Goal: Transaction & Acquisition: Obtain resource

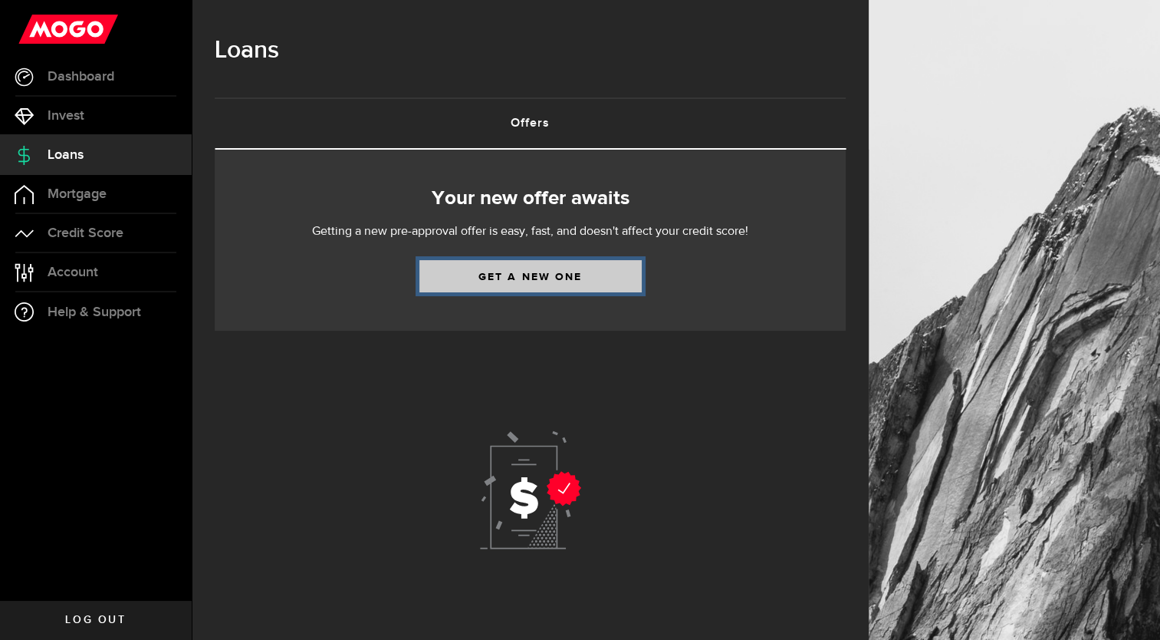
click at [472, 281] on link "Get a new one" at bounding box center [530, 276] width 222 height 32
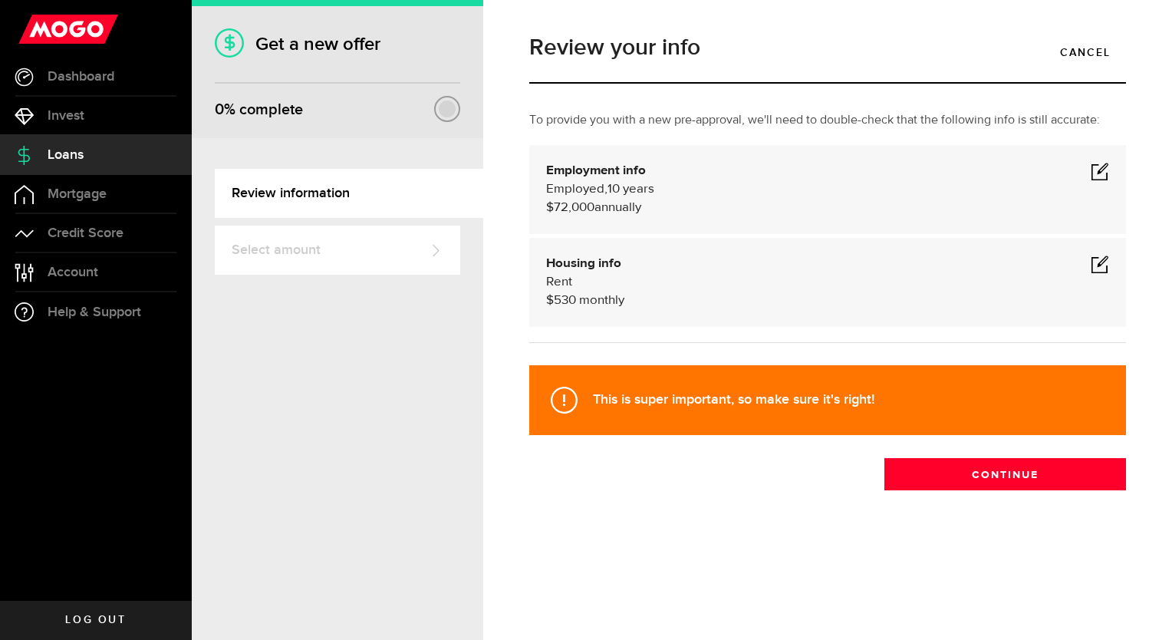
click at [64, 155] on span "Loans" at bounding box center [66, 155] width 36 height 14
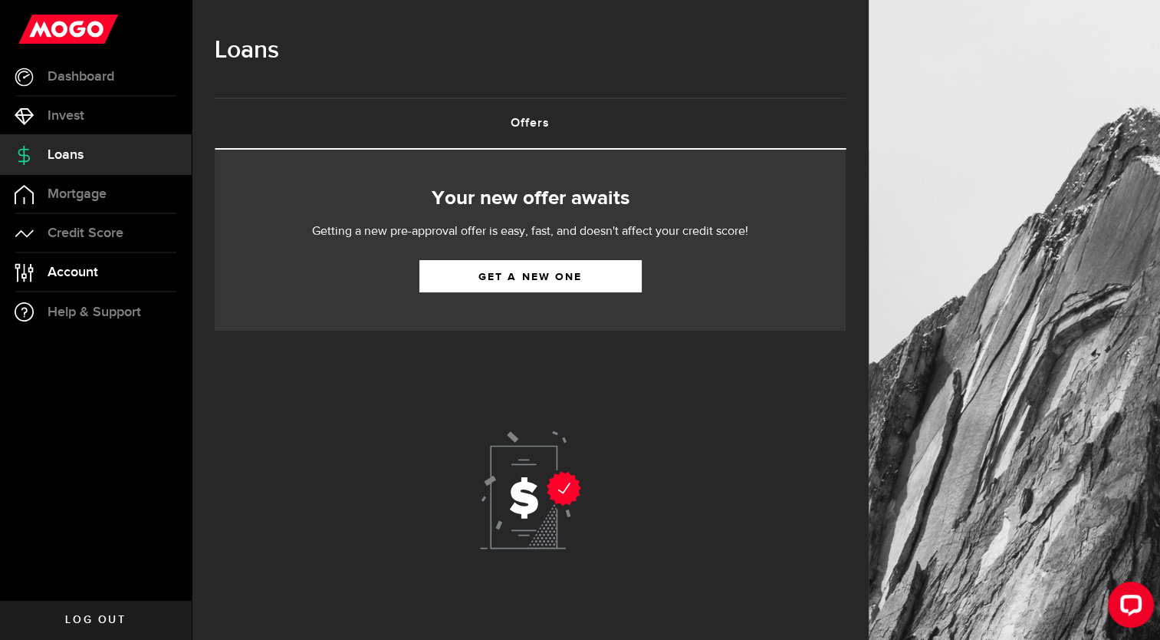
click at [77, 270] on span "Account" at bounding box center [73, 272] width 51 height 14
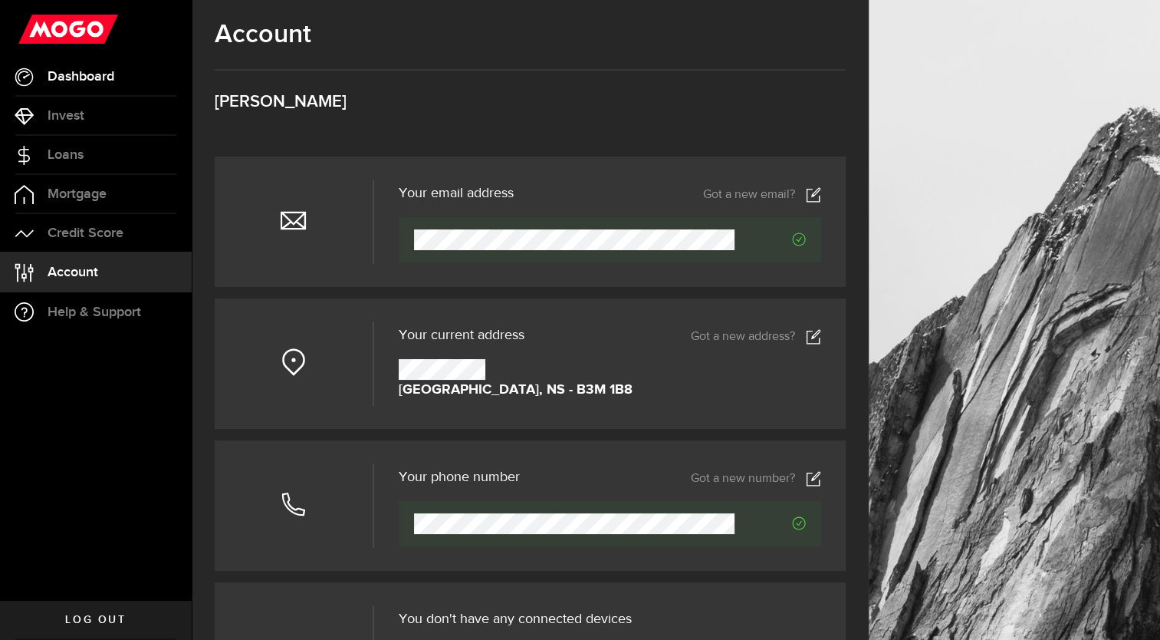
click at [89, 80] on span "Dashboard" at bounding box center [81, 77] width 67 height 14
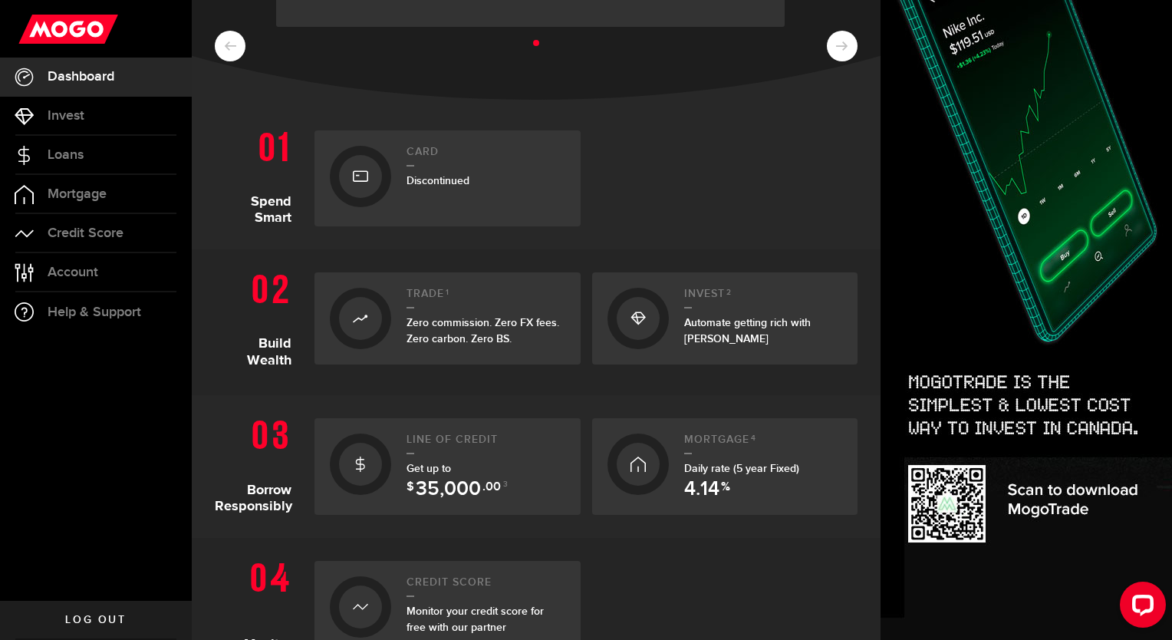
scroll to position [307, 0]
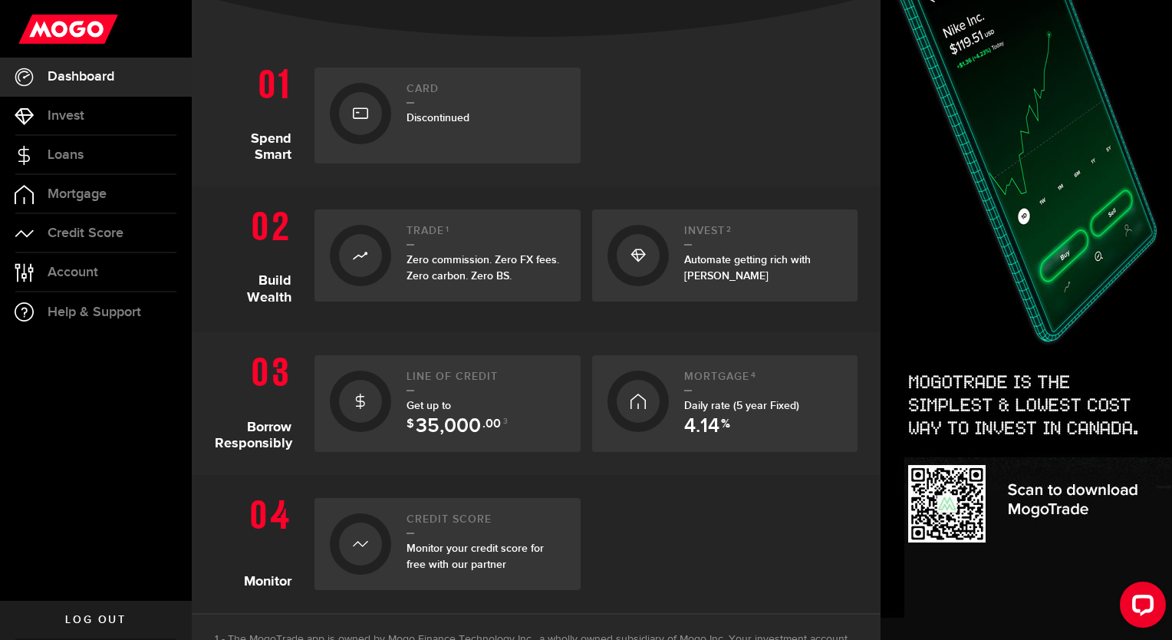
click at [518, 424] on div "Get up to $ 35,000 .00 3" at bounding box center [485, 413] width 159 height 32
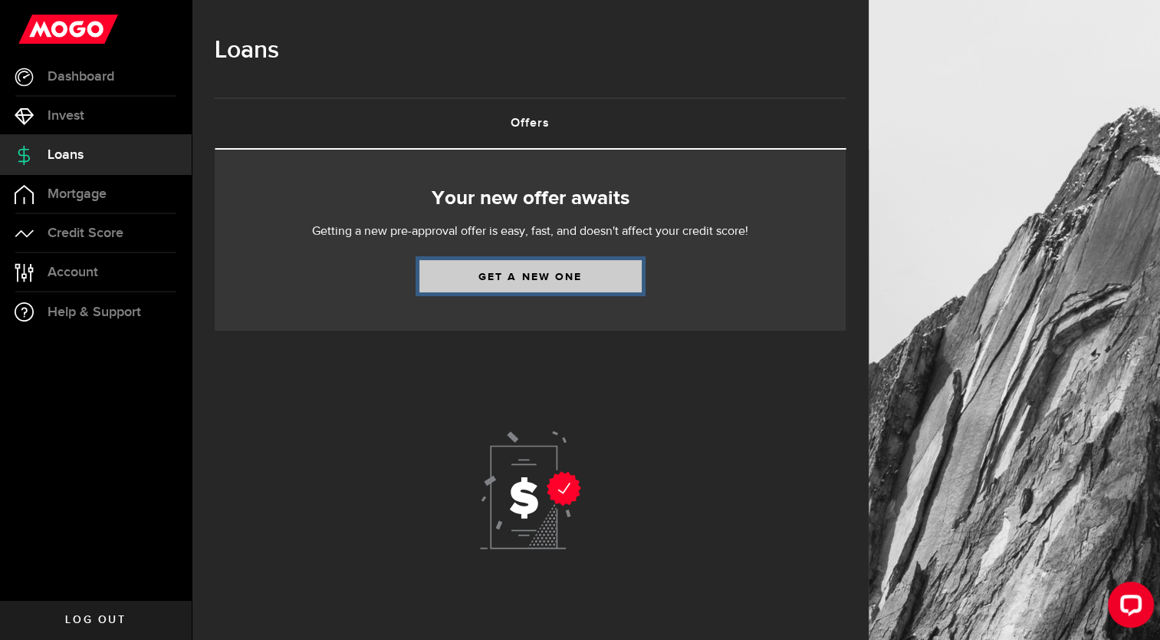
click at [524, 271] on link "Get a new one" at bounding box center [530, 276] width 222 height 32
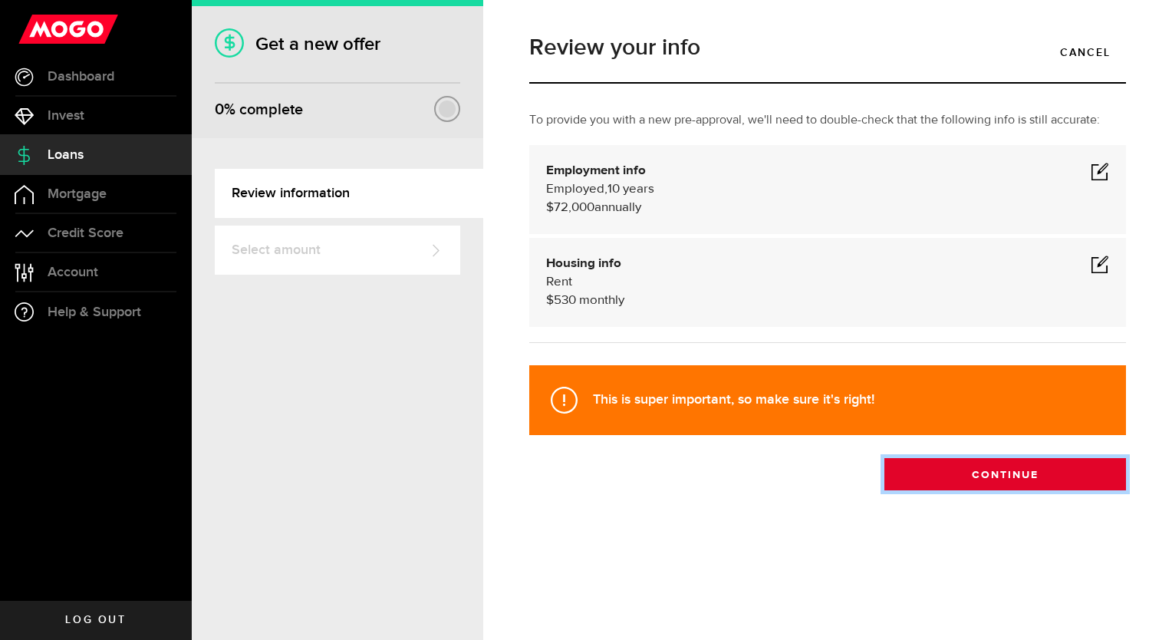
click at [951, 477] on button "Continue" at bounding box center [1005, 474] width 242 height 32
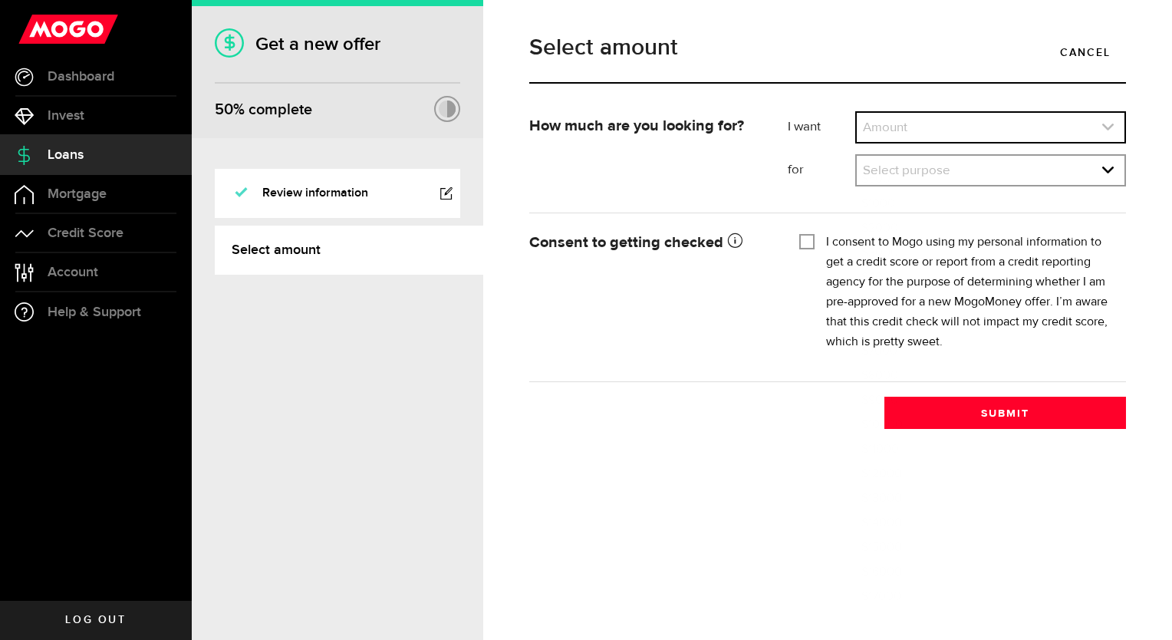
click at [912, 117] on link "expand select" at bounding box center [991, 127] width 268 height 29
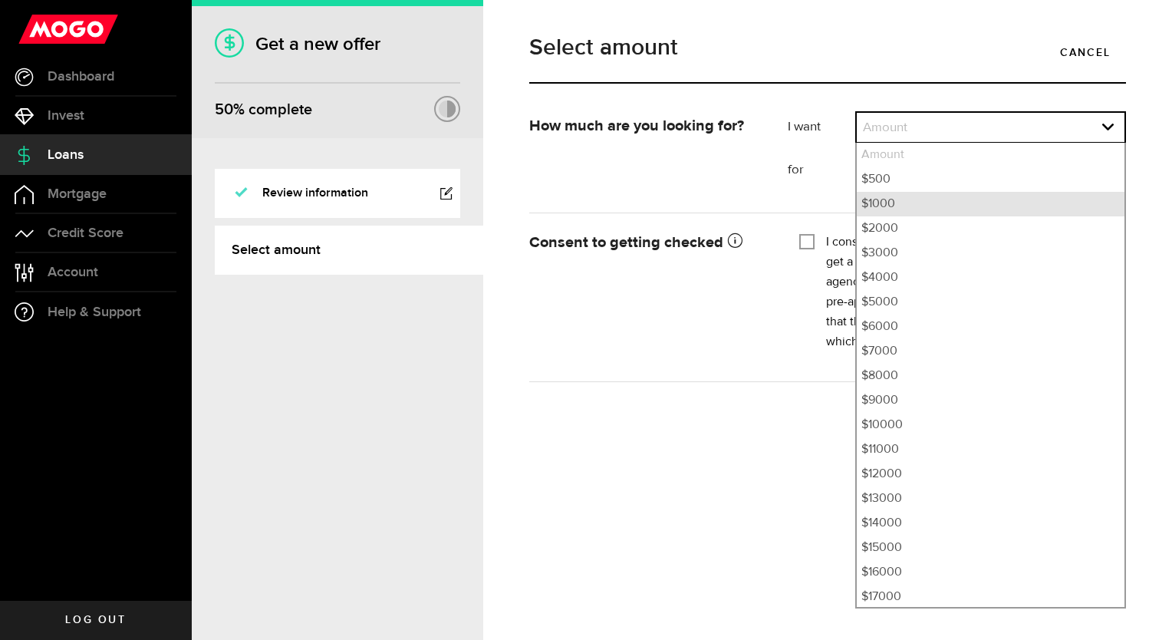
click at [893, 206] on li "$1000" at bounding box center [991, 204] width 268 height 25
select select "1000"
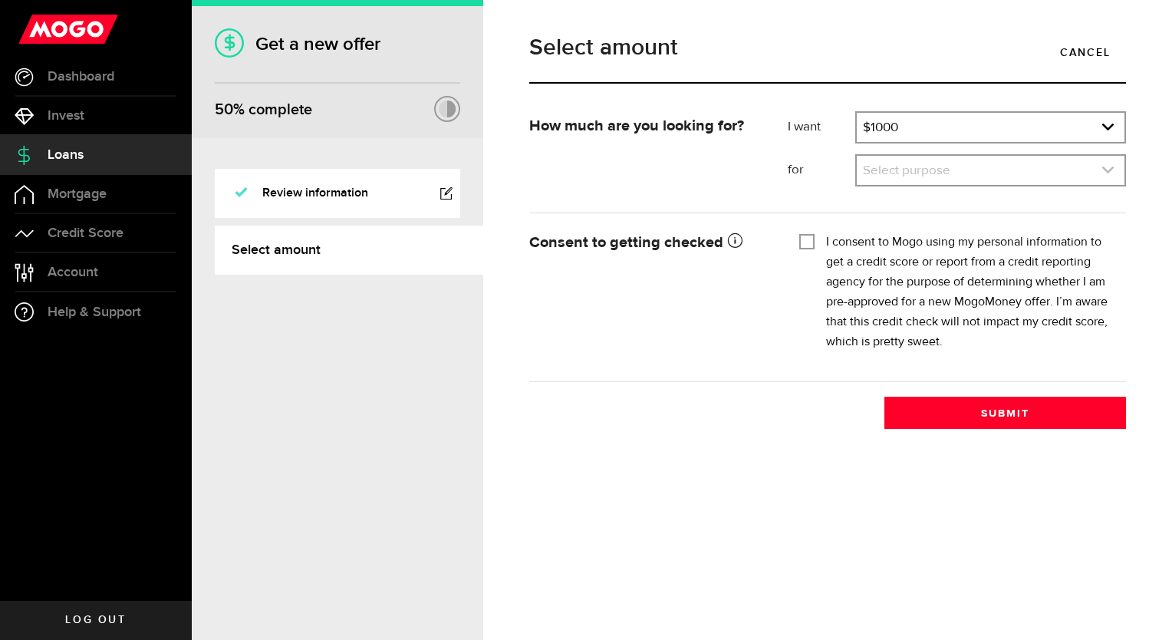
click at [880, 173] on link "expand select" at bounding box center [991, 170] width 268 height 29
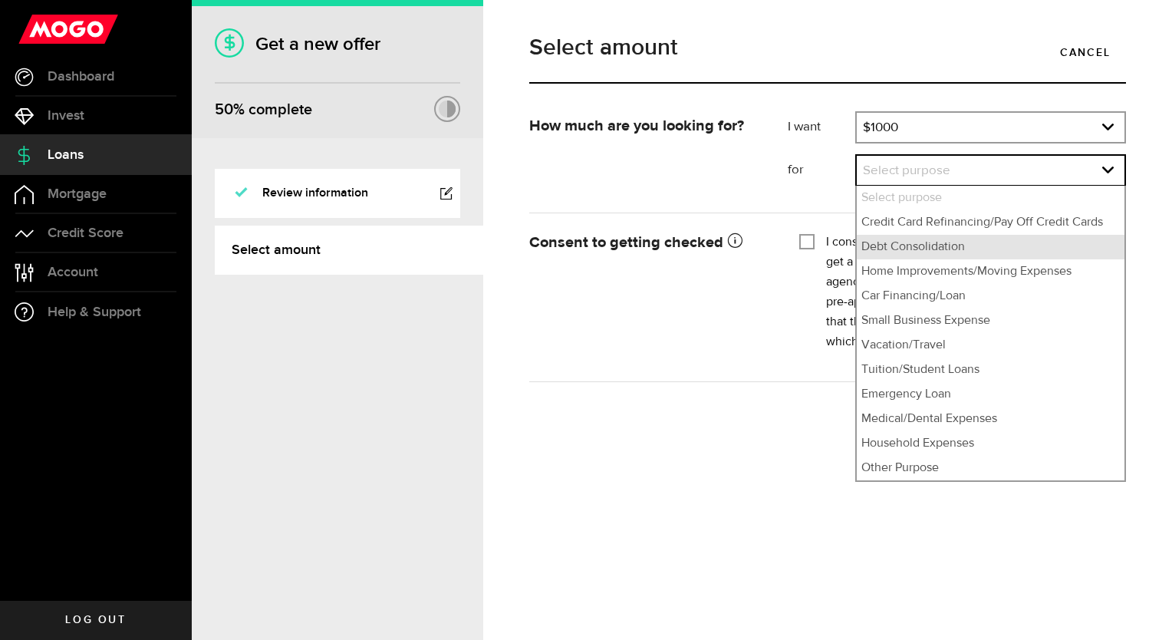
click at [884, 247] on li "Debt Consolidation" at bounding box center [991, 247] width 268 height 25
select select "Debt Consolidation"
